Goal: Navigation & Orientation: Find specific page/section

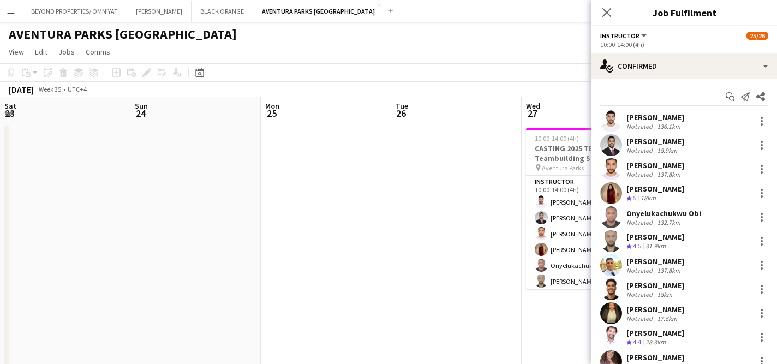
scroll to position [295, 0]
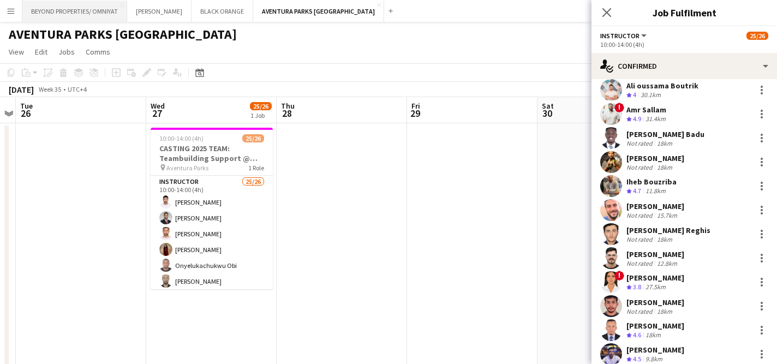
click at [105, 13] on button "BEYOND PROPERTIES/ OMNIYAT Close" at bounding box center [74, 11] width 105 height 21
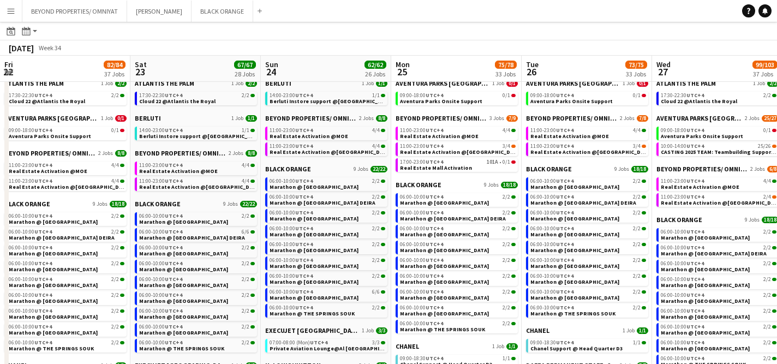
scroll to position [0, 335]
